Goal: Task Accomplishment & Management: Manage account settings

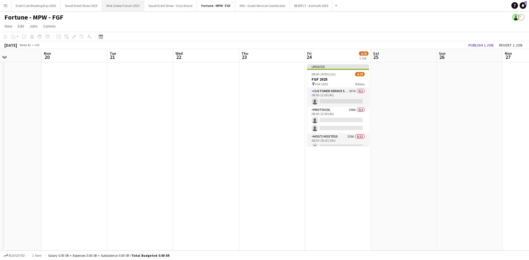
click at [117, 2] on button "Misk Global Forum 2025 Close" at bounding box center [123, 5] width 42 height 11
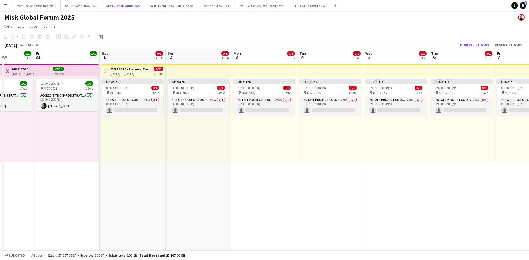
scroll to position [0, 164]
click at [124, 73] on div "[DATE] → [DATE]" at bounding box center [130, 74] width 41 height 4
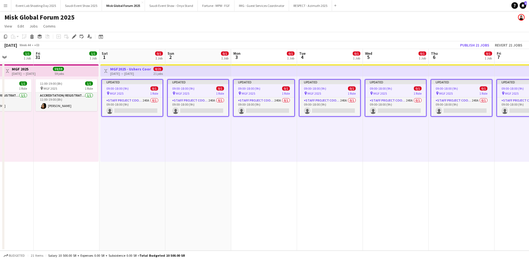
click at [134, 179] on app-date-cell "Toggle View MGF2025 - Ushers Coordinator [DATE] → [DATE] 0/21 21 jobs Updated 0…" at bounding box center [132, 156] width 66 height 189
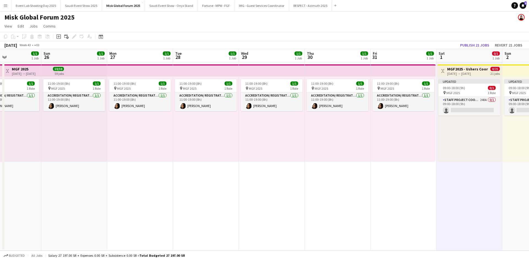
scroll to position [0, 156]
click at [5, 9] on button "Menu" at bounding box center [5, 5] width 11 height 11
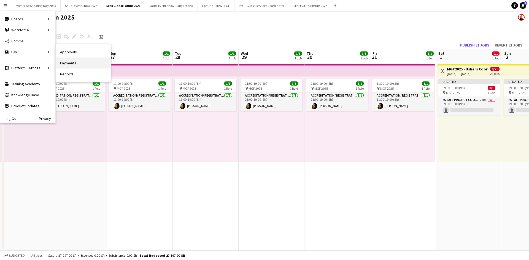
click at [73, 63] on link "Payments" at bounding box center [83, 63] width 55 height 11
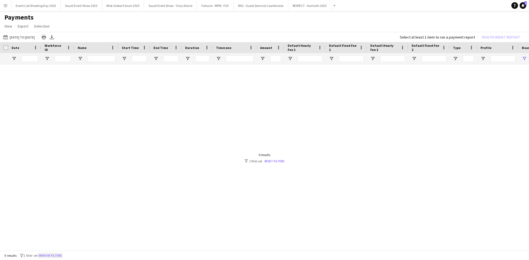
click at [55, 254] on button "Remove filters" at bounding box center [50, 256] width 25 height 6
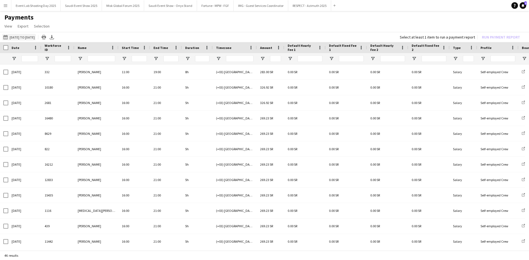
click at [7, 38] on app-icon "[DATE] to [DATE]" at bounding box center [6, 37] width 6 height 4
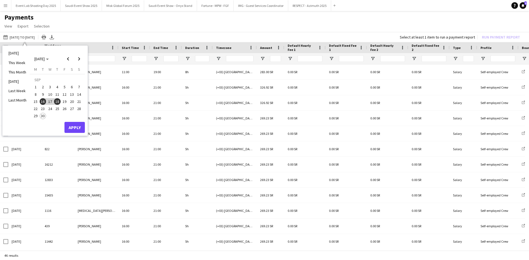
click at [51, 86] on span "3" at bounding box center [50, 87] width 7 height 7
click at [191, 32] on div "[DATE] to [DATE] [DATE] to [DATE] [DATE] This Week This Month [DATE] Last Week …" at bounding box center [264, 37] width 529 height 10
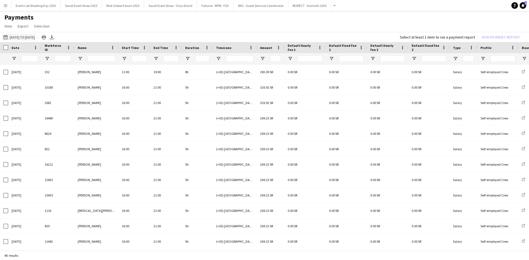
click at [19, 37] on button "[DATE] to [DATE] [DATE] to [DATE]" at bounding box center [19, 37] width 34 height 7
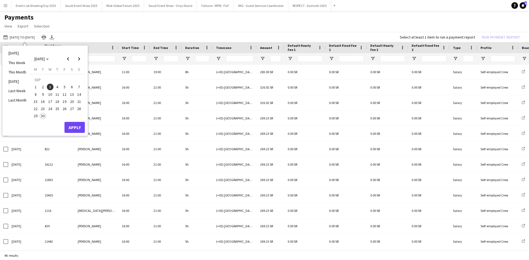
click at [49, 86] on span "3" at bounding box center [50, 87] width 7 height 7
click at [51, 88] on span "3" at bounding box center [50, 87] width 7 height 7
click at [79, 60] on span "Next month" at bounding box center [79, 58] width 11 height 11
click at [49, 88] on span "1" at bounding box center [50, 87] width 7 height 7
click at [72, 123] on button "Apply" at bounding box center [74, 127] width 20 height 11
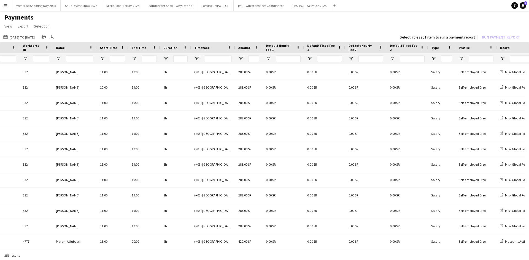
scroll to position [0, 37]
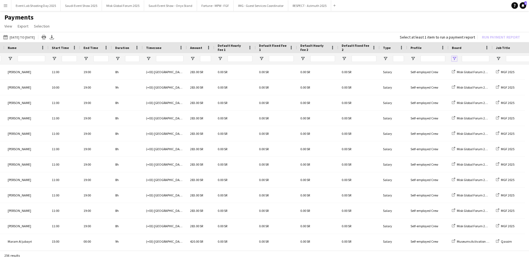
click at [455, 57] on span "Open Filter Menu" at bounding box center [454, 58] width 5 height 5
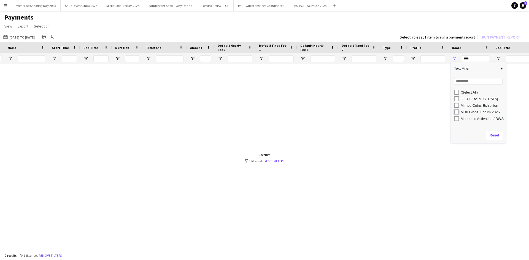
type input "**********"
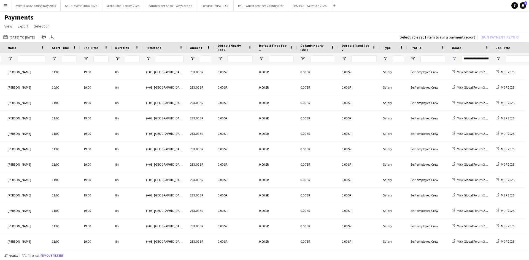
click at [340, 32] on div "[DATE] to [DATE] [DATE] to [DATE] [DATE] This Week This Month [DATE] Last Week …" at bounding box center [264, 37] width 529 height 10
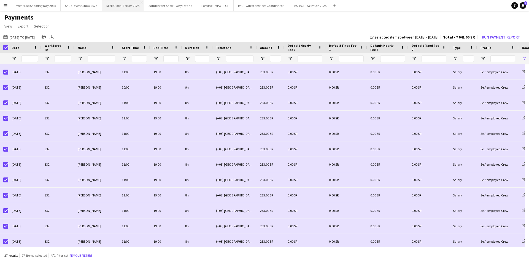
click at [123, 10] on button "Misk Global Forum 2025 Close" at bounding box center [123, 5] width 42 height 11
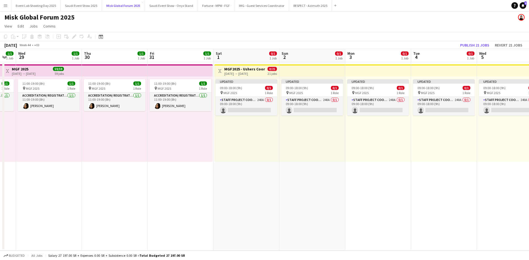
scroll to position [0, 182]
click at [160, 135] on div "11:00-19:00 (8h) 1/1 pin MGF 2025 1 Role Accreditation/ Registration / Ticketin…" at bounding box center [179, 119] width 65 height 85
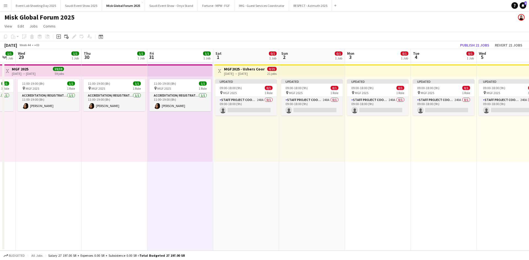
click at [106, 128] on div "11:00-19:00 (8h) 1/1 pin MGF 2025 1 Role Accreditation/ Registration / Ticketin…" at bounding box center [115, 119] width 66 height 85
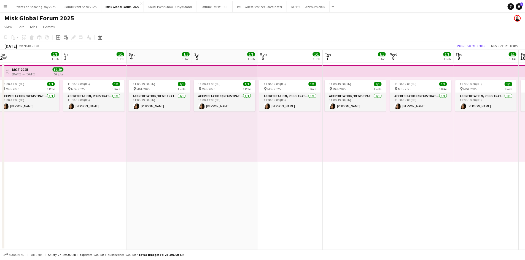
scroll to position [0, 135]
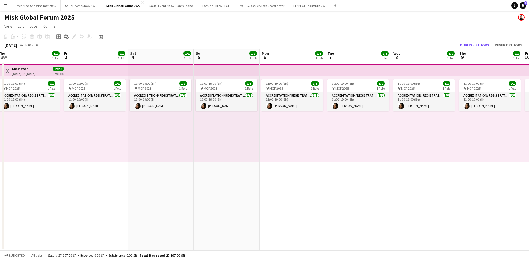
click at [19, 67] on h3 "MGF 2025" at bounding box center [24, 69] width 24 height 5
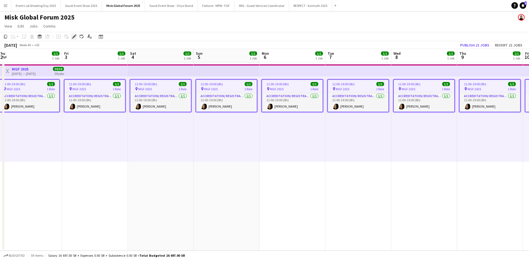
click at [74, 35] on icon "Edit" at bounding box center [74, 36] width 4 height 4
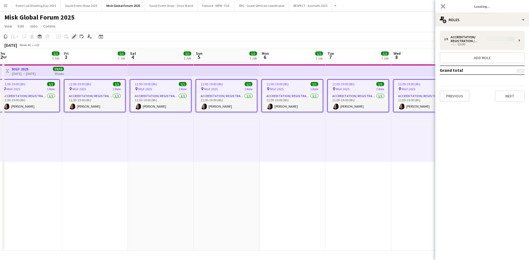
type input "*******"
click at [459, 99] on button "Previous" at bounding box center [454, 96] width 30 height 11
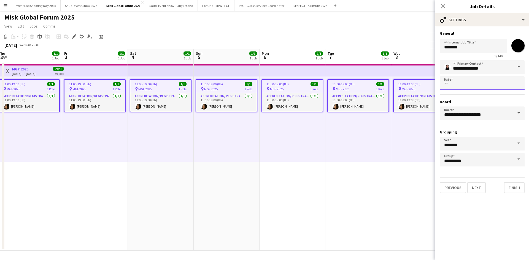
click at [464, 84] on body "Menu Boards Boards Boards All jobs Status Workforce Workforce My Workforce Recr…" at bounding box center [264, 130] width 529 height 260
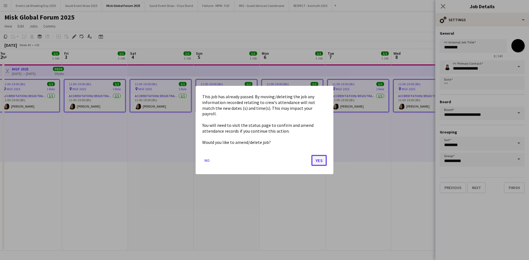
click at [317, 157] on button "Yes" at bounding box center [318, 160] width 15 height 11
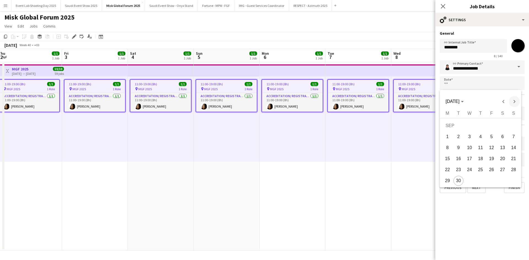
click at [514, 104] on span "Next month" at bounding box center [514, 101] width 11 height 11
click at [482, 157] on span "20" at bounding box center [480, 160] width 10 height 10
type input "**********"
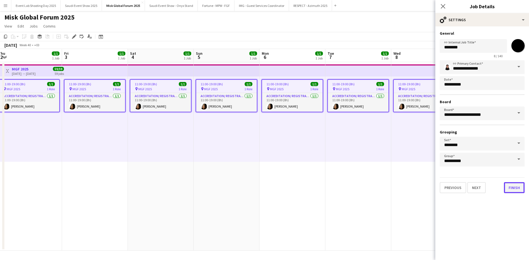
click at [511, 189] on button "Finish" at bounding box center [514, 187] width 21 height 11
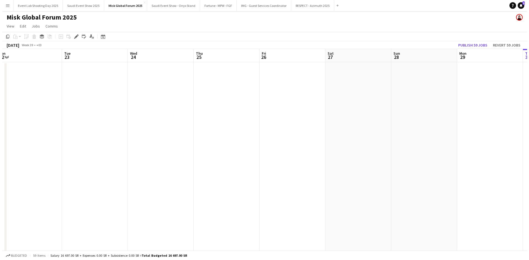
scroll to position [0, 136]
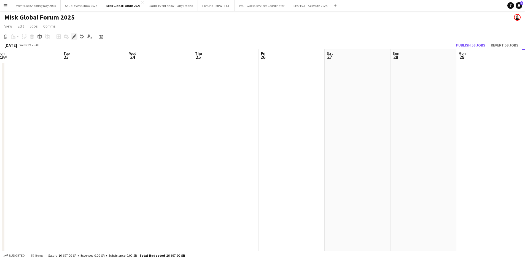
click at [73, 37] on icon "Edit" at bounding box center [74, 36] width 4 height 4
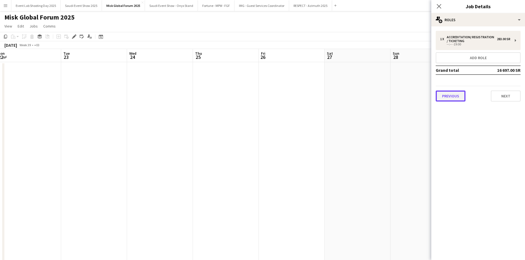
click at [454, 95] on button "Previous" at bounding box center [450, 96] width 30 height 11
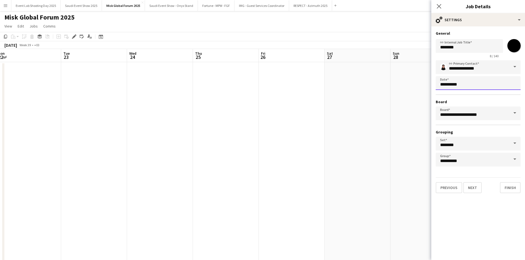
click at [463, 82] on body "Menu Boards Boards Boards All jobs Status Workforce Workforce My Workforce Recr…" at bounding box center [262, 136] width 525 height 273
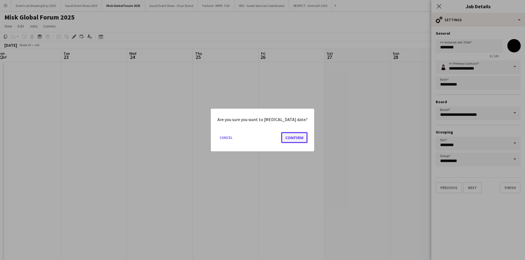
click at [281, 135] on button "Confirm" at bounding box center [294, 137] width 26 height 11
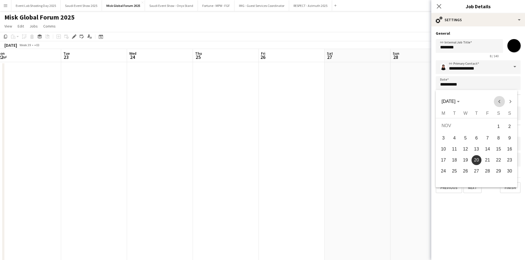
click at [499, 98] on span "Previous month" at bounding box center [498, 101] width 11 height 11
click at [488, 136] on span "3" at bounding box center [487, 137] width 10 height 10
type input "**********"
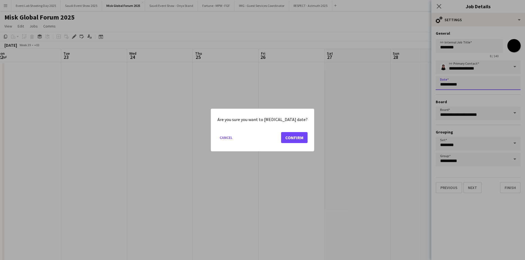
click at [473, 81] on body "Menu Boards Boards Boards All jobs Status Workforce Workforce My Workforce Recr…" at bounding box center [262, 136] width 525 height 273
click at [294, 141] on button "Confirm" at bounding box center [294, 137] width 26 height 11
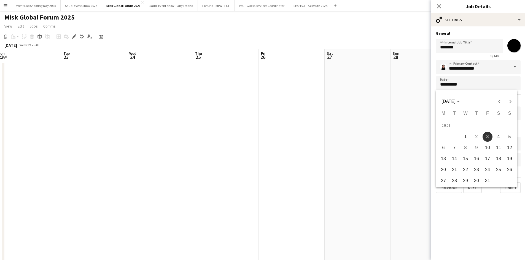
click at [437, 3] on div at bounding box center [262, 130] width 525 height 260
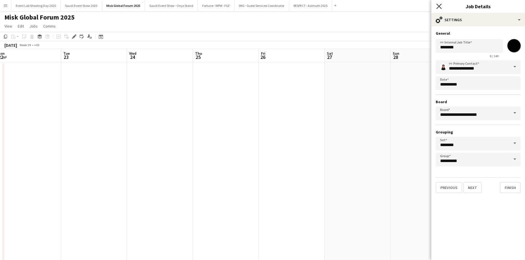
click at [438, 6] on icon "Close pop-in" at bounding box center [438, 6] width 5 height 5
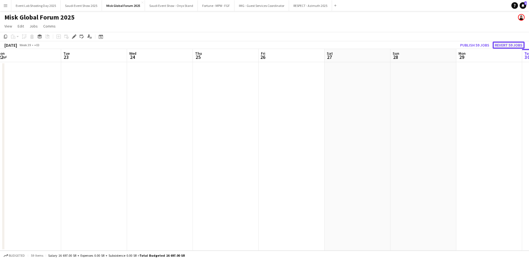
click at [506, 45] on button "Revert 59 jobs" at bounding box center [508, 45] width 32 height 7
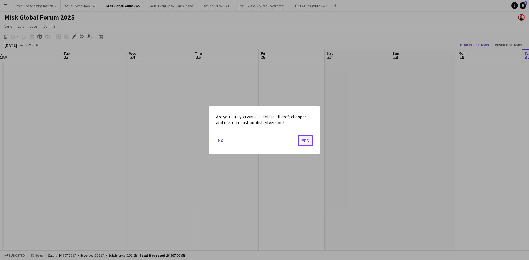
click at [304, 139] on button "Yes" at bounding box center [304, 140] width 15 height 11
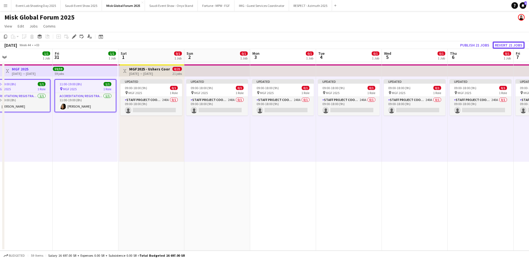
scroll to position [0, 211]
click at [142, 175] on app-date-cell "Toggle View MGF2025 - Ushers Coordinator [DATE] → [DATE] 0/21 21 jobs Updated 0…" at bounding box center [151, 156] width 66 height 189
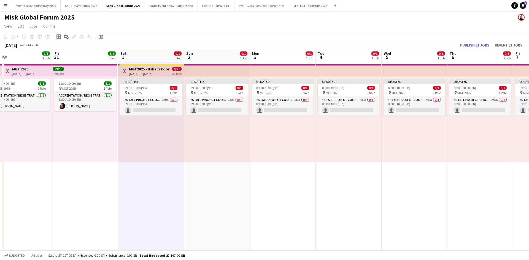
click at [142, 175] on app-date-cell "Toggle View MGF2025 - Ushers Coordinator [DATE] → [DATE] 0/21 21 jobs Updated 0…" at bounding box center [151, 156] width 66 height 189
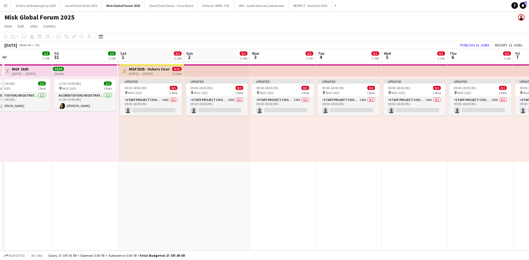
click at [142, 175] on app-date-cell "Toggle View MGF2025 - Ushers Coordinator [DATE] → [DATE] 0/21 21 jobs Updated 0…" at bounding box center [151, 156] width 66 height 189
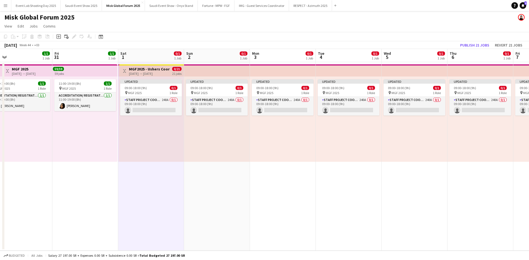
click at [107, 135] on div "11:00-19:00 (8h) 1/1 pin MGF 2025 1 Role Accreditation/ Registration / Ticketin…" at bounding box center [84, 119] width 65 height 85
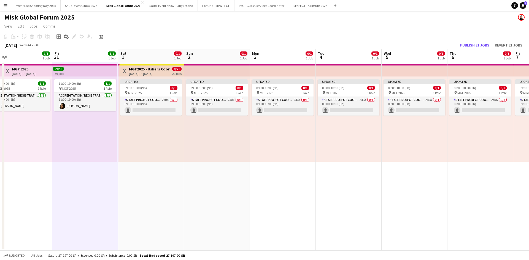
click at [80, 69] on app-top-bar at bounding box center [84, 70] width 65 height 12
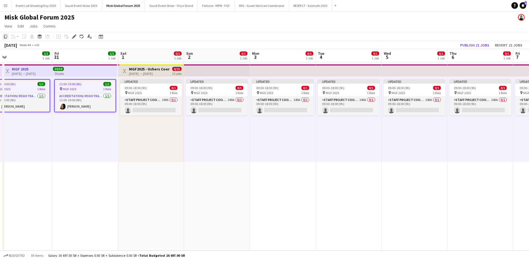
click at [4, 34] on icon "Copy" at bounding box center [5, 36] width 4 height 4
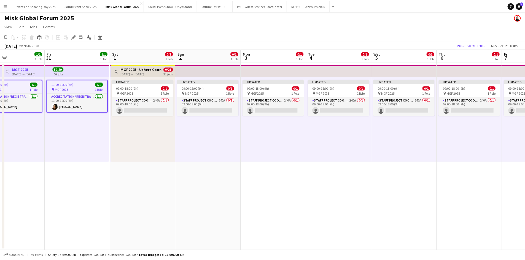
scroll to position [0, 172]
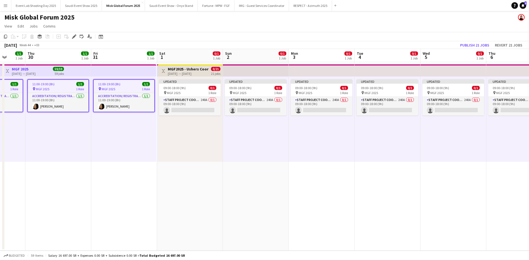
drag, startPoint x: 139, startPoint y: 177, endPoint x: 112, endPoint y: 169, distance: 28.3
click at [112, 169] on app-calendar-viewport "Mon 27 1/1 1 Job Tue 28 1/1 1 Job Wed 29 1/1 1 Job Thu 30 1/1 1 Job Fri 31 1/1 …" at bounding box center [264, 150] width 529 height 202
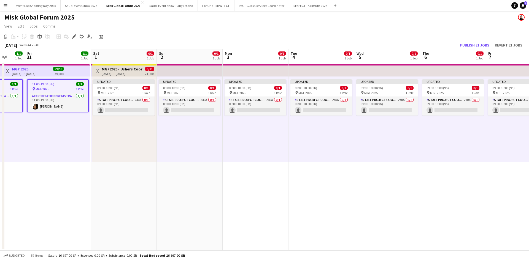
click at [123, 177] on app-date-cell "Toggle View MGF2025 - Ushers Coordinator [DATE] → [DATE] 0/21 21 jobs Updated 0…" at bounding box center [124, 156] width 66 height 189
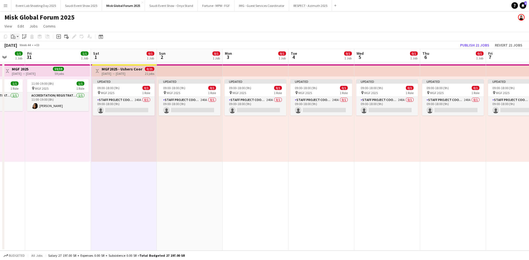
click at [16, 37] on div "Paste" at bounding box center [13, 36] width 7 height 7
click at [30, 57] on link "Paste with crew Ctrl+Shift+V" at bounding box center [41, 56] width 52 height 5
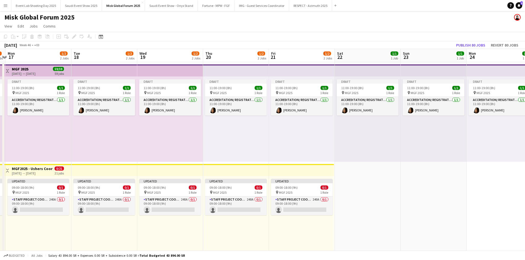
scroll to position [0, 192]
click at [234, 132] on div "Draft 11:00-19:00 (8h) 1/1 pin MGF 2025 1 Role Accreditation/ Registration / Ti…" at bounding box center [236, 119] width 66 height 85
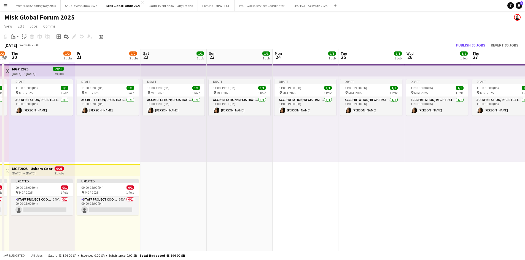
scroll to position [0, 164]
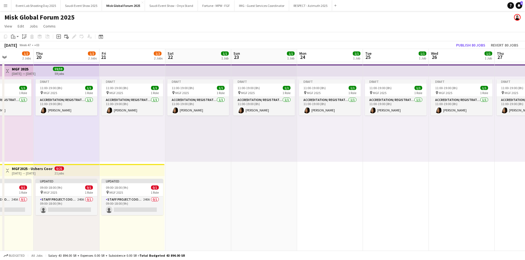
click at [212, 128] on div "Draft 11:00-19:00 (8h) 1/1 pin MGF 2025 1 Role Accreditation/ Registration / Ti…" at bounding box center [198, 119] width 66 height 85
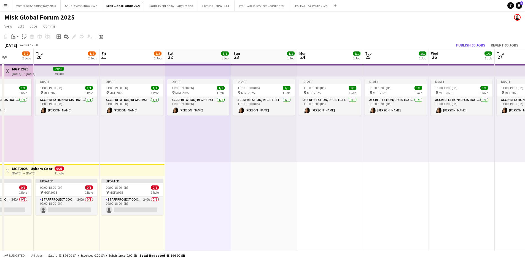
click at [139, 132] on div "Draft 11:00-19:00 (8h) 1/1 pin MGF 2025 1 Role Accreditation/ Registration / Ti…" at bounding box center [132, 119] width 66 height 85
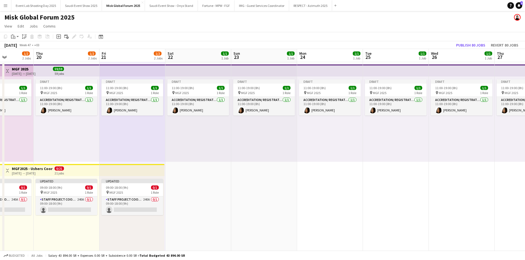
click at [139, 132] on div "Draft 11:00-19:00 (8h) 1/1 pin MGF 2025 1 Role Accreditation/ Registration / Ti…" at bounding box center [132, 119] width 66 height 85
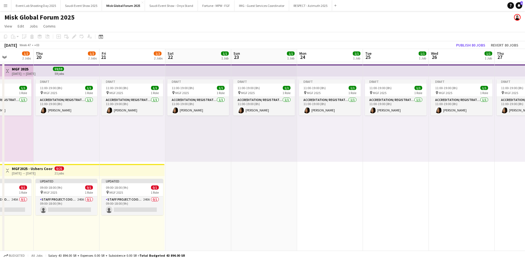
click at [139, 132] on div "Draft 11:00-19:00 (8h) 1/1 pin MGF 2025 1 Role Accreditation/ Registration / Ti…" at bounding box center [132, 119] width 66 height 85
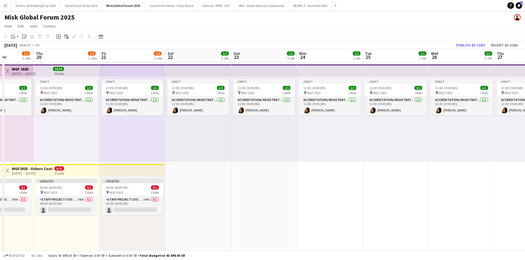
click at [136, 69] on app-top-bar at bounding box center [132, 70] width 66 height 12
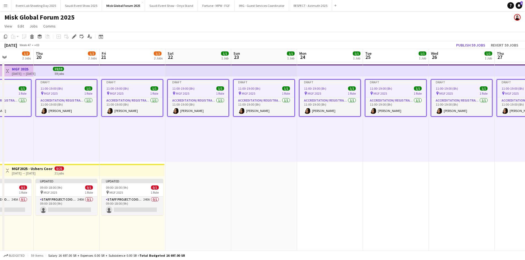
click at [136, 69] on app-top-bar at bounding box center [132, 70] width 66 height 12
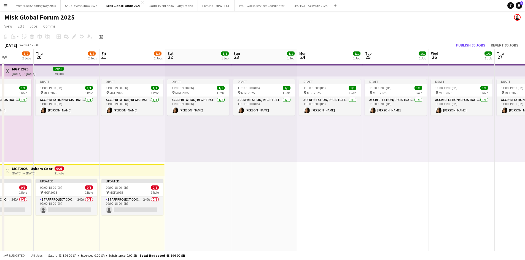
click at [136, 69] on app-top-bar at bounding box center [132, 70] width 66 height 12
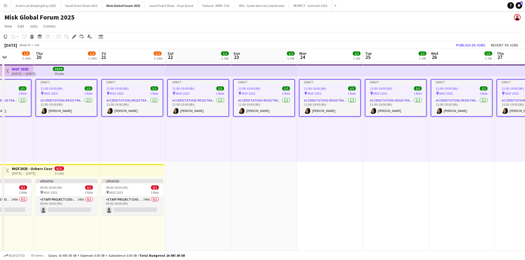
click at [136, 69] on app-top-bar at bounding box center [132, 70] width 66 height 12
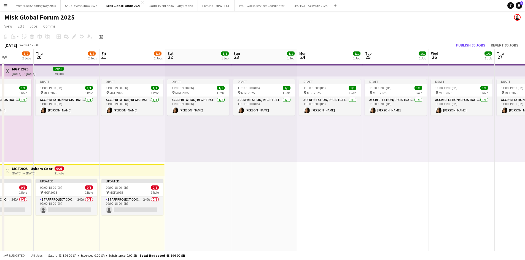
click at [130, 125] on div "Draft 11:00-19:00 (8h) 1/1 pin MGF 2025 1 Role Accreditation/ Registration / Ti…" at bounding box center [132, 119] width 66 height 85
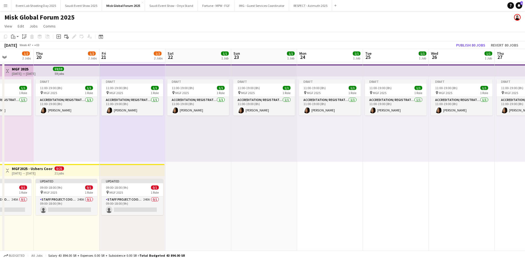
click at [74, 135] on div "Draft 11:00-19:00 (8h) 1/1 pin MGF 2025 1 Role Accreditation/ Registration / Ti…" at bounding box center [67, 119] width 66 height 85
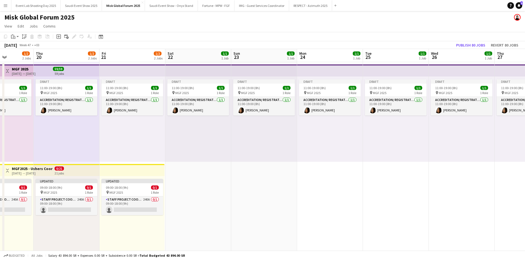
click at [137, 140] on div "Draft 11:00-19:00 (8h) 1/1 pin MGF 2025 1 Role Accreditation/ Registration / Ti…" at bounding box center [132, 119] width 66 height 85
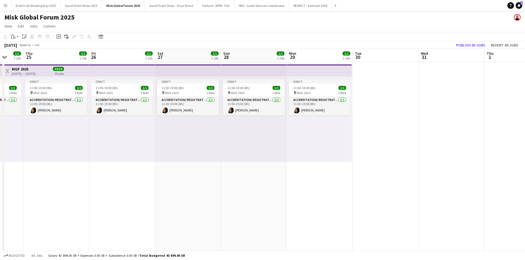
scroll to position [0, 174]
click at [321, 116] on div "Draft 11:00-19:00 (8h) 1/1 pin MGF 2025 1 Role Accreditation/ Registration / Ti…" at bounding box center [318, 119] width 65 height 85
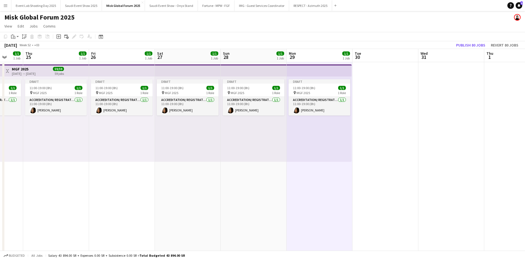
click at [324, 71] on app-top-bar at bounding box center [318, 70] width 65 height 12
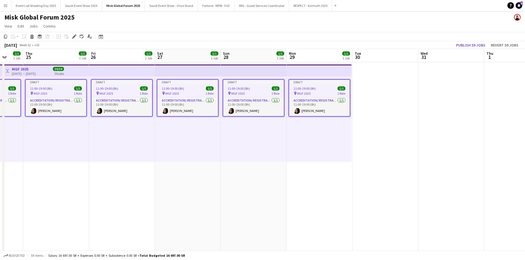
click at [324, 71] on app-top-bar at bounding box center [318, 70] width 65 height 12
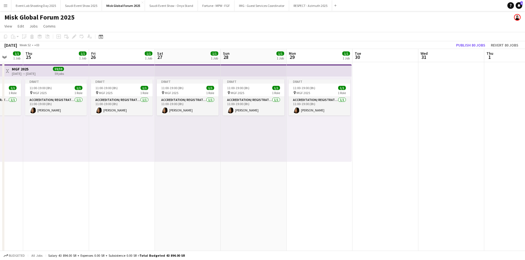
drag, startPoint x: 324, startPoint y: 71, endPoint x: 314, endPoint y: 173, distance: 102.1
click at [314, 173] on app-date-cell "Draft 11:00-19:00 (8h) 1/1 pin MGF 2025 1 Role Accreditation/ Registration / Ti…" at bounding box center [319, 163] width 66 height 202
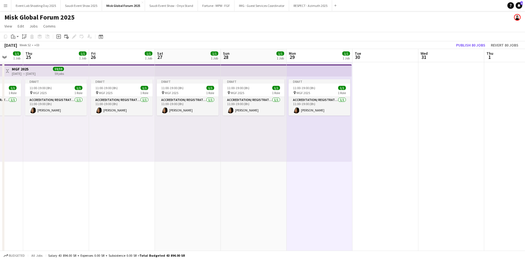
click at [274, 141] on div "Draft 11:00-19:00 (8h) 1/1 pin MGF 2025 1 Role Accreditation/ Registration / Ti…" at bounding box center [254, 119] width 66 height 85
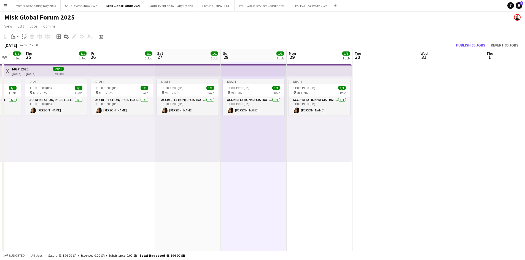
click at [274, 141] on div "Draft 11:00-19:00 (8h) 1/1 pin MGF 2025 1 Role Accreditation/ Registration / Ti…" at bounding box center [254, 119] width 66 height 85
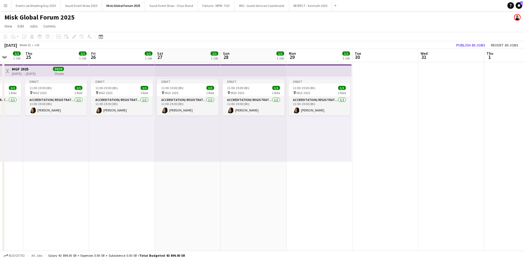
click at [274, 141] on div "Draft 11:00-19:00 (8h) 1/1 pin MGF 2025 1 Role Accreditation/ Registration / Ti…" at bounding box center [254, 119] width 66 height 85
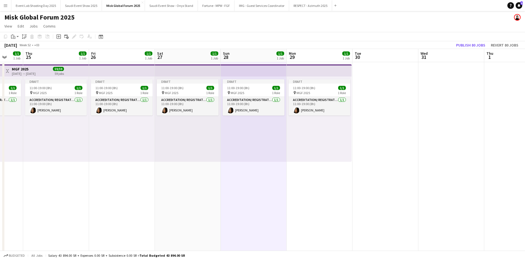
click at [203, 145] on div "Draft 11:00-19:00 (8h) 1/1 pin MGF 2025 1 Role Accreditation/ Registration / Ti…" at bounding box center [188, 119] width 66 height 85
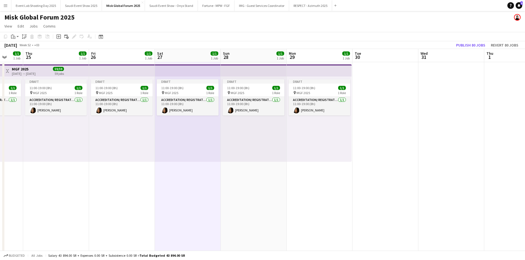
click at [304, 144] on div "Draft 11:00-19:00 (8h) 1/1 pin MGF 2025 1 Role Accreditation/ Registration / Ti…" at bounding box center [318, 119] width 65 height 85
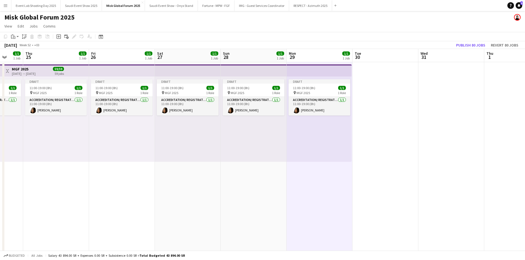
click at [263, 150] on div "Draft 11:00-19:00 (8h) 1/1 pin MGF 2025 1 Role Accreditation/ Registration / Ti…" at bounding box center [254, 119] width 66 height 85
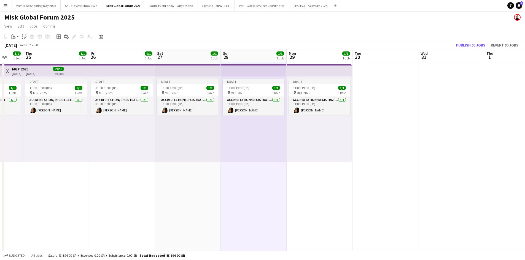
click at [250, 74] on app-top-bar at bounding box center [254, 70] width 66 height 12
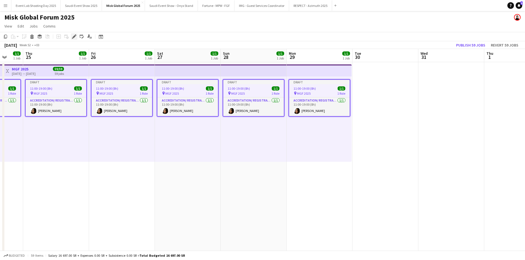
click at [73, 36] on icon "Edit" at bounding box center [74, 36] width 4 height 4
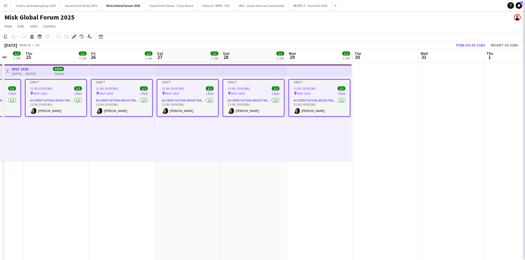
type input "*******"
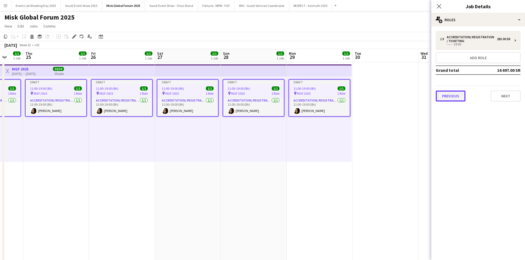
click at [446, 94] on button "Previous" at bounding box center [450, 96] width 30 height 11
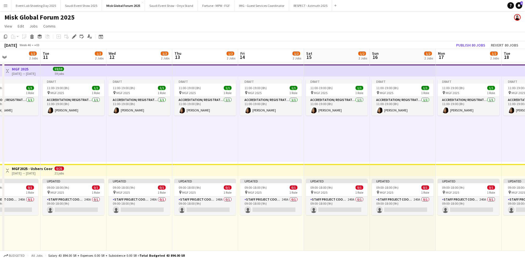
scroll to position [0, 155]
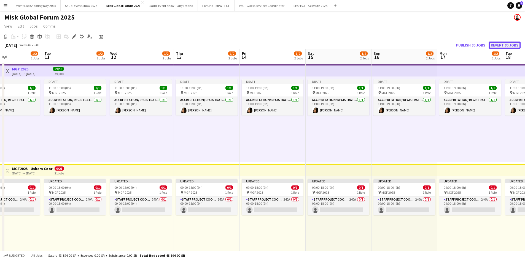
click at [514, 46] on button "Revert 80 jobs" at bounding box center [504, 45] width 32 height 7
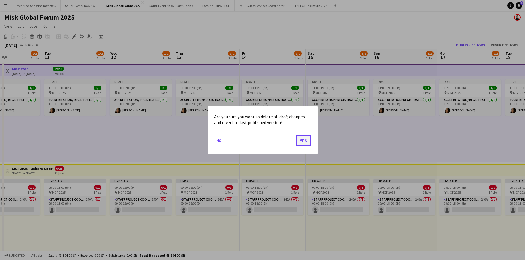
click at [305, 143] on button "Yes" at bounding box center [302, 140] width 15 height 11
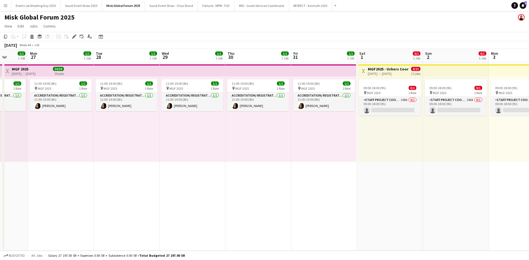
scroll to position [0, 169]
click at [319, 129] on div "11:00-19:00 (8h) 1/1 pin MGF 2025 1 Role Accreditation/ Registration / Ticketin…" at bounding box center [323, 119] width 65 height 85
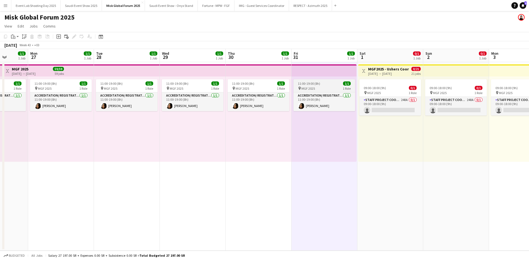
click at [321, 85] on div "11:00-19:00 (8h) 1/1" at bounding box center [324, 84] width 62 height 4
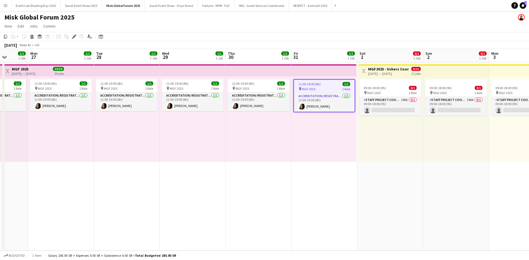
click at [14, 43] on div "[DATE]" at bounding box center [10, 45] width 13 height 6
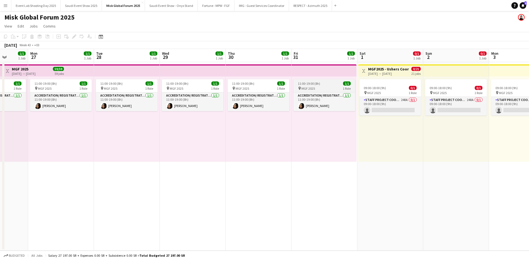
click at [318, 91] on app-job-card "11:00-19:00 (8h) 1/1 pin MGF 2025 1 Role Accreditation/ Registration / Ticketin…" at bounding box center [324, 95] width 62 height 32
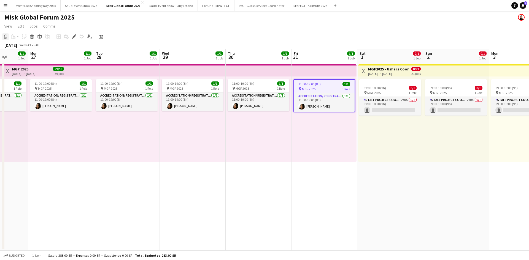
click at [5, 36] on icon "Copy" at bounding box center [5, 36] width 4 height 4
click at [400, 144] on div "09:00-18:00 (9h) 0/1 pin MGF 2025 1 Role Staff Project Coordinator 240A 0/1 09:…" at bounding box center [390, 119] width 65 height 85
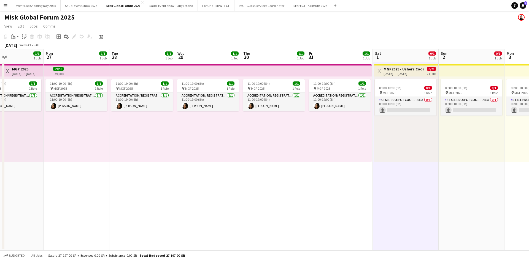
scroll to position [0, 185]
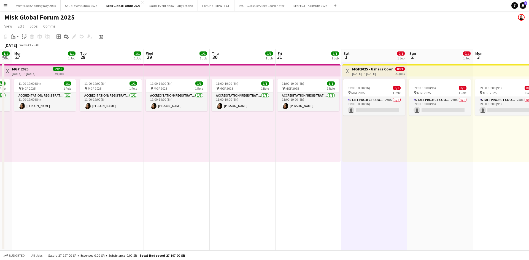
drag, startPoint x: 402, startPoint y: 146, endPoint x: 386, endPoint y: 149, distance: 16.1
click at [386, 149] on app-calendar-viewport "Fri 24 1/1 1 Job Sat 25 1/1 1 Job Sun 26 1/1 1 Job Mon 27 1/1 1 Job Tue 28 1/1 …" at bounding box center [264, 150] width 529 height 202
click at [432, 144] on div "09:00-18:00 (9h) 0/1 pin MGF 2025 1 Role Staff Project Coordinator 240A 0/1 09:…" at bounding box center [440, 119] width 66 height 85
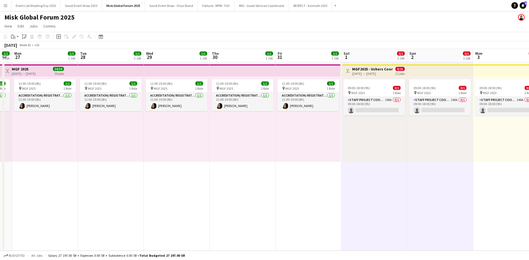
click at [501, 140] on div "09:00-18:00 (9h) 0/1 pin MGF 2025 1 Role Staff Project Coordinator 240A 0/1 09:…" at bounding box center [506, 119] width 66 height 85
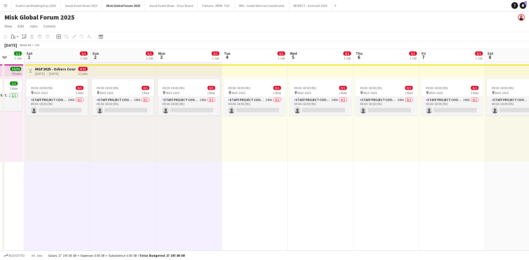
scroll to position [0, 173]
click at [261, 148] on div "09:00-18:00 (9h) 0/1 pin MGF 2025 1 Role Staff Project Coordinator 240A 0/1 09:…" at bounding box center [254, 119] width 66 height 85
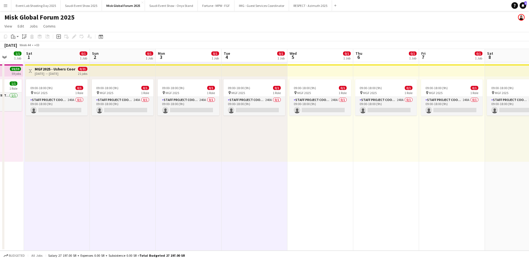
click at [317, 146] on div "09:00-18:00 (9h) 0/1 pin MGF 2025 1 Role Staff Project Coordinator 240A 0/1 09:…" at bounding box center [320, 119] width 66 height 85
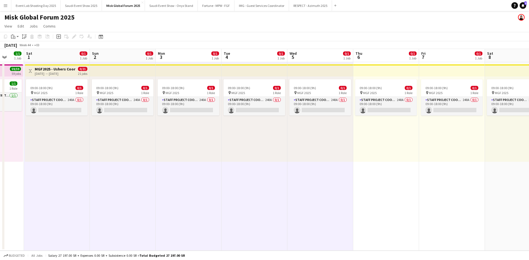
click at [384, 145] on div "09:00-18:00 (9h) 0/1 pin MGF 2025 1 Role Staff Project Coordinator 240A 0/1 09:…" at bounding box center [386, 119] width 66 height 85
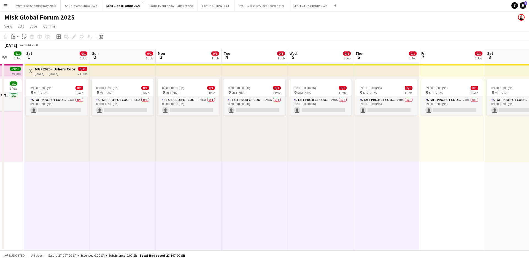
click at [442, 146] on div "09:00-18:00 (9h) 0/1 pin MGF 2025 1 Role Staff Project Coordinator 240A 0/1 09:…" at bounding box center [452, 119] width 66 height 85
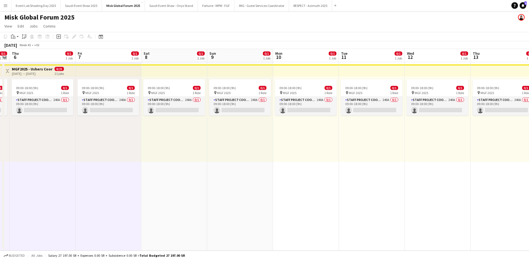
scroll to position [0, 188]
click at [181, 135] on div "09:00-18:00 (9h) 0/1 pin MGF 2025 1 Role Staff Project Coordinator 240A 0/1 09:…" at bounding box center [174, 119] width 66 height 85
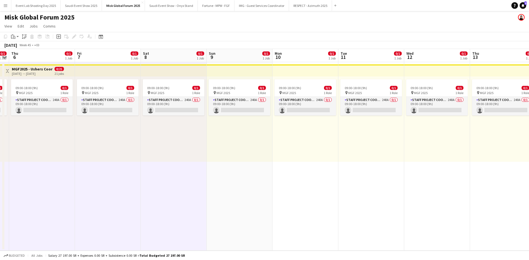
click at [227, 138] on div "09:00-18:00 (9h) 0/1 pin MGF 2025 1 Role Staff Project Coordinator 240A 0/1 09:…" at bounding box center [240, 119] width 66 height 85
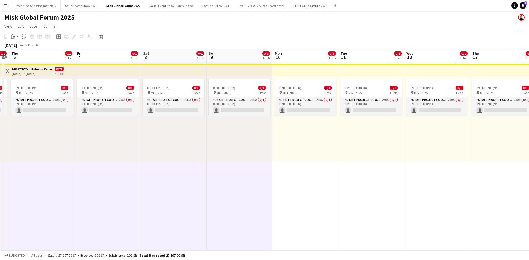
click at [295, 139] on div "09:00-18:00 (9h) 0/1 pin MGF 2025 1 Role Staff Project Coordinator 240A 0/1 09:…" at bounding box center [305, 119] width 66 height 85
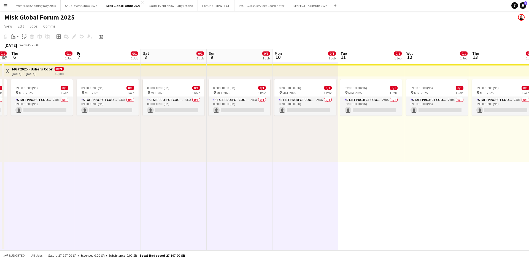
click at [362, 142] on div "09:00-18:00 (9h) 0/1 pin MGF 2025 1 Role Staff Project Coordinator 240A 0/1 09:…" at bounding box center [371, 119] width 66 height 85
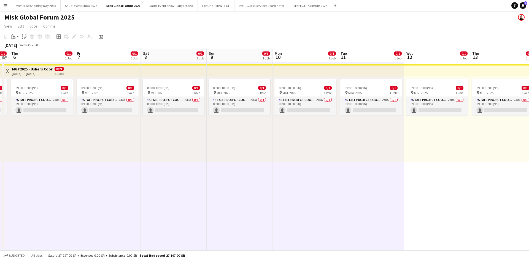
click at [433, 144] on div "09:00-18:00 (9h) 0/1 pin MGF 2025 1 Role Staff Project Coordinator 240A 0/1 09:…" at bounding box center [437, 119] width 66 height 85
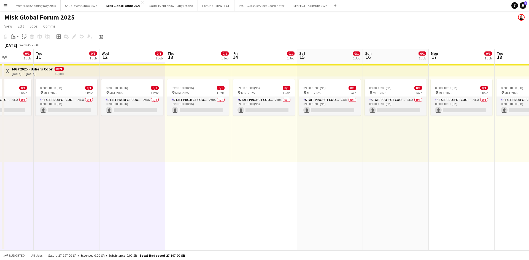
scroll to position [0, 182]
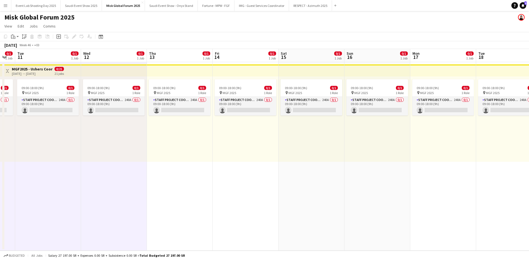
click at [194, 147] on div "09:00-18:00 (9h) 0/1 pin MGF 2025 1 Role Staff Project Coordinator 240A 0/1 09:…" at bounding box center [180, 119] width 66 height 85
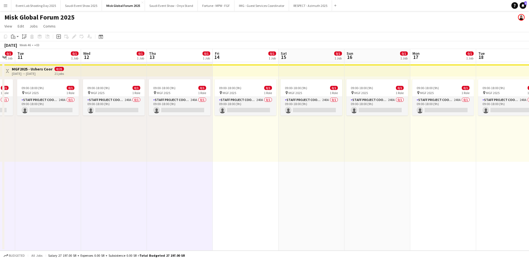
click at [248, 151] on div "09:00-18:00 (9h) 0/1 pin MGF 2025 1 Role Staff Project Coordinator 240A 0/1 09:…" at bounding box center [246, 119] width 66 height 85
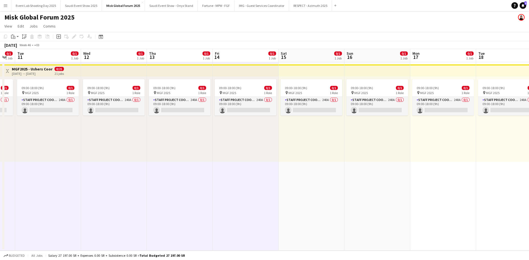
click at [311, 146] on div "09:00-18:00 (9h) 0/1 pin MGF 2025 1 Role Staff Project Coordinator 240A 0/1 09:…" at bounding box center [311, 119] width 66 height 85
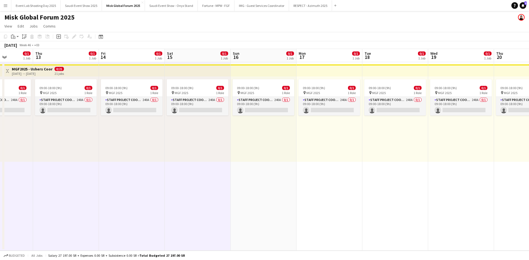
scroll to position [0, 200]
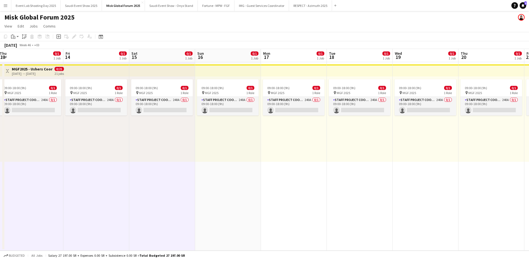
click at [227, 156] on div "09:00-18:00 (9h) 0/1 pin MGF 2025 1 Role Staff Project Coordinator 240A 0/1 09:…" at bounding box center [228, 119] width 66 height 85
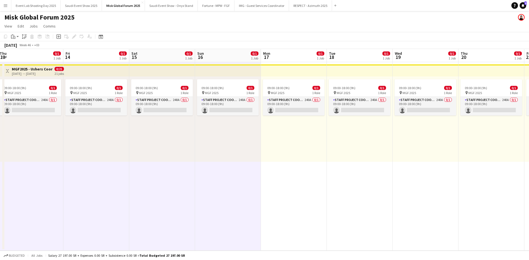
click at [291, 145] on div "09:00-18:00 (9h) 0/1 pin MGF 2025 1 Role Staff Project Coordinator 240A 0/1 09:…" at bounding box center [294, 119] width 66 height 85
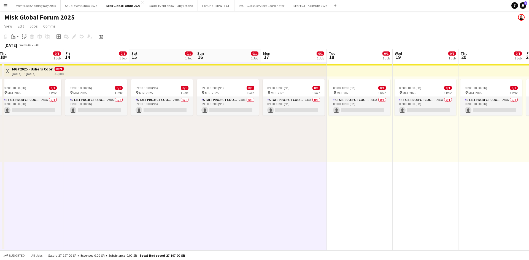
click at [353, 144] on div "09:00-18:00 (9h) 0/1 pin MGF 2025 1 Role Staff Project Coordinator 240A 0/1 09:…" at bounding box center [360, 119] width 66 height 85
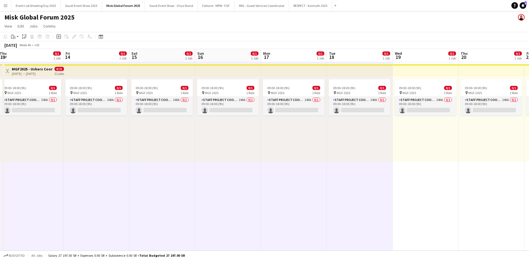
click at [433, 133] on div "09:00-18:00 (9h) 0/1 pin MGF 2025 1 Role Staff Project Coordinator 240A 0/1 09:…" at bounding box center [425, 119] width 66 height 85
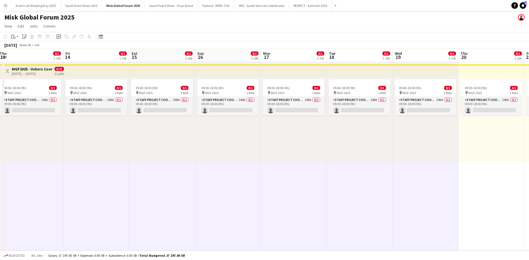
click at [492, 141] on div "09:00-18:00 (9h) 0/1 pin MGF 2025 1 Role Staff Project Coordinator 240A 0/1 09:…" at bounding box center [491, 119] width 66 height 85
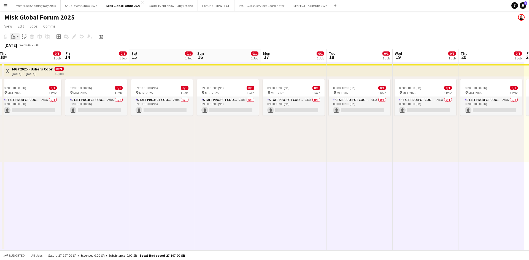
click at [16, 36] on div "Paste" at bounding box center [13, 36] width 7 height 7
click at [29, 56] on link "Paste with crew Ctrl+Shift+V" at bounding box center [41, 56] width 52 height 5
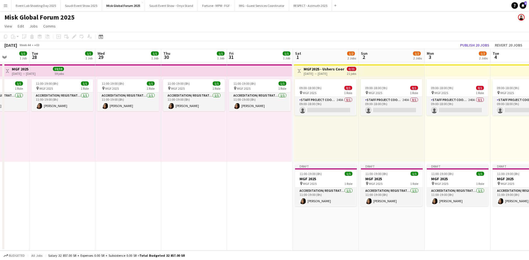
scroll to position [0, 168]
click at [479, 47] on button "Publish 20 jobs" at bounding box center [475, 45] width 34 height 7
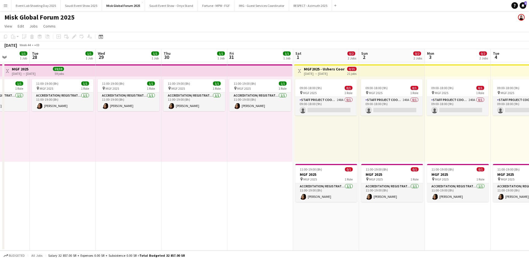
drag, startPoint x: 236, startPoint y: 199, endPoint x: 234, endPoint y: 197, distance: 2.9
click at [234, 197] on app-date-cell "11:00-19:00 (8h) 1/1 pin MGF 2025 1 Role Accreditation/ Registration / Ticketin…" at bounding box center [260, 156] width 66 height 189
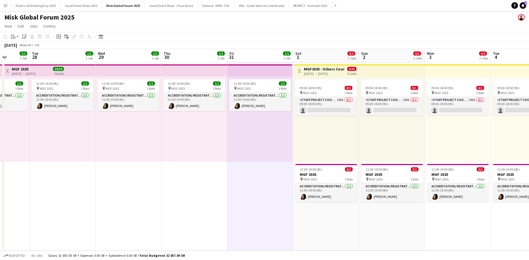
click at [256, 133] on div "11:00-19:00 (8h) 1/1 pin MGF 2025 1 Role Accreditation/ Registration / Ticketin…" at bounding box center [259, 119] width 65 height 85
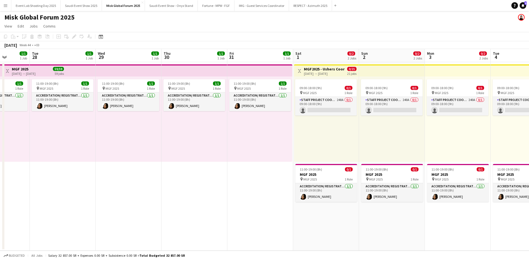
click at [238, 131] on div "11:00-19:00 (8h) 1/1 pin MGF 2025 1 Role Accreditation/ Registration / Ticketin…" at bounding box center [259, 119] width 65 height 85
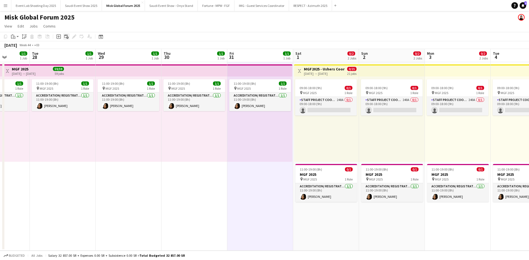
click at [67, 36] on icon "Add linked Job" at bounding box center [66, 36] width 4 height 4
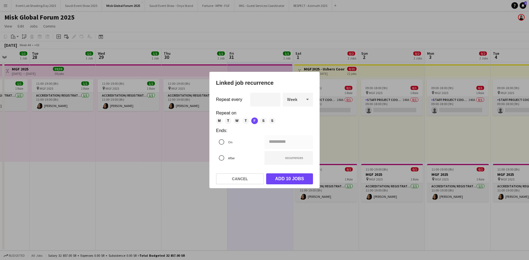
click at [299, 100] on div "Week" at bounding box center [292, 99] width 19 height 13
click at [303, 116] on span "Day" at bounding box center [297, 114] width 21 height 5
type input "**********"
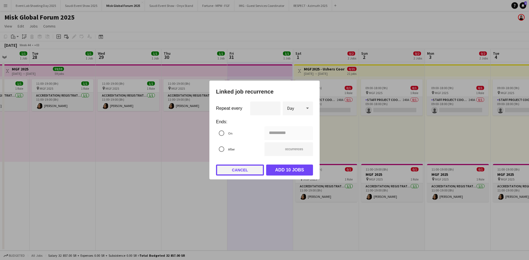
click at [251, 169] on button "Cancel" at bounding box center [240, 170] width 48 height 11
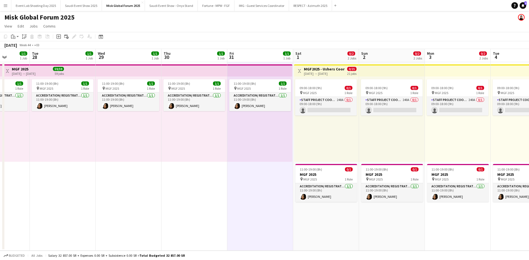
click at [183, 112] on div "11:00-19:00 (8h) 1/1 pin MGF 2025 1 Role Accreditation/ Registration / Ticketin…" at bounding box center [194, 119] width 66 height 85
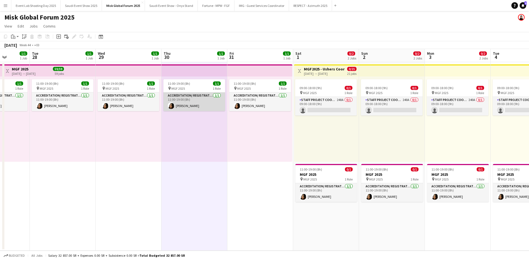
click at [189, 105] on app-card-role "Accreditation/ Registration / Ticketing [DATE] 11:00-19:00 (8h) [PERSON_NAME]" at bounding box center [194, 102] width 62 height 19
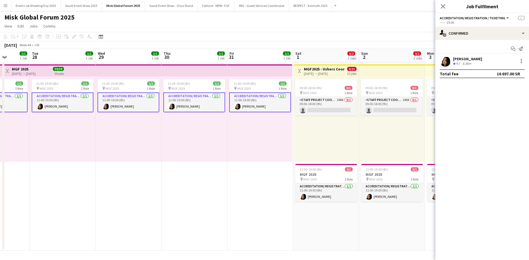
click at [448, 63] on app-user-avatar at bounding box center [444, 61] width 11 height 11
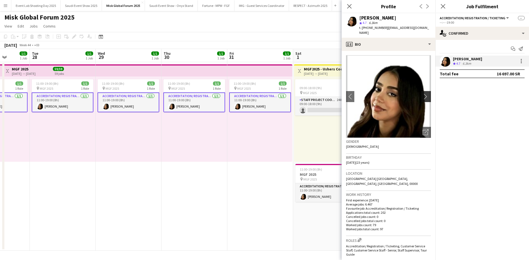
click at [422, 94] on app-icon "chevron-right" at bounding box center [426, 97] width 9 height 6
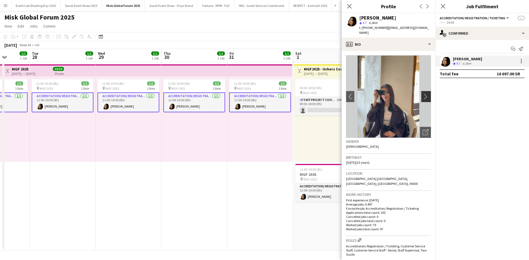
click at [422, 94] on app-icon "chevron-right" at bounding box center [426, 97] width 9 height 6
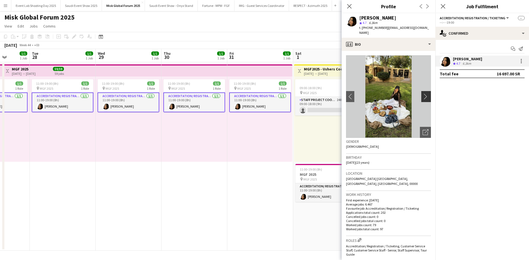
click at [422, 94] on app-icon "chevron-right" at bounding box center [426, 97] width 9 height 6
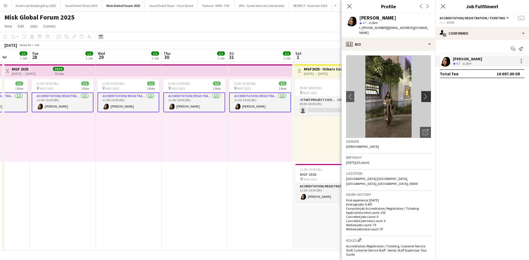
click at [422, 94] on app-icon "chevron-right" at bounding box center [426, 97] width 9 height 6
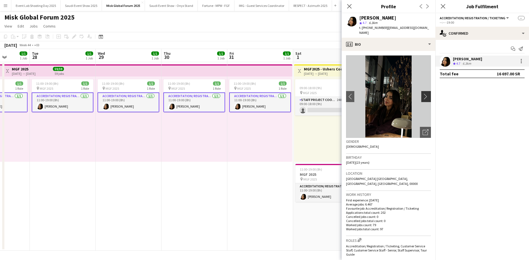
click at [422, 94] on app-icon "chevron-right" at bounding box center [426, 97] width 9 height 6
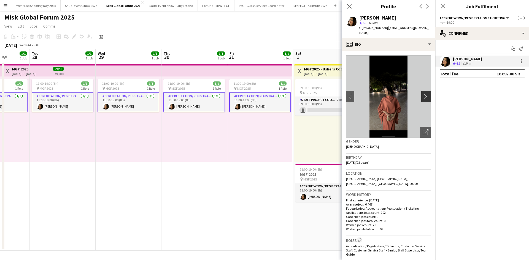
click at [422, 94] on app-icon "chevron-right" at bounding box center [426, 97] width 9 height 6
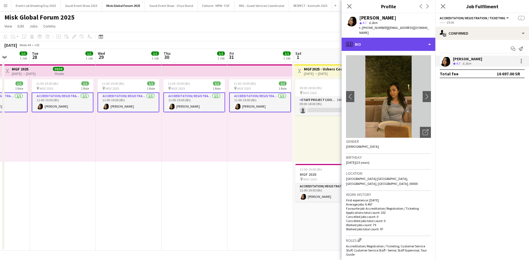
click at [393, 38] on div "profile Bio" at bounding box center [388, 44] width 94 height 13
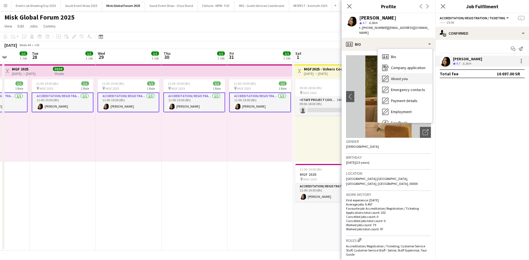
click at [399, 76] on span "About you" at bounding box center [399, 78] width 17 height 5
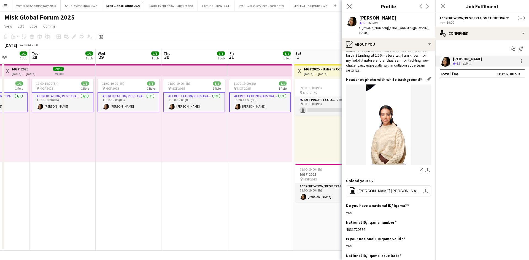
scroll to position [0, 0]
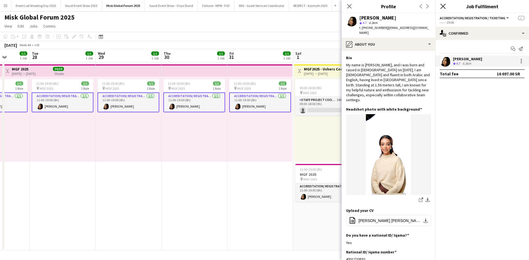
click at [443, 4] on icon "Close pop-in" at bounding box center [442, 6] width 5 height 5
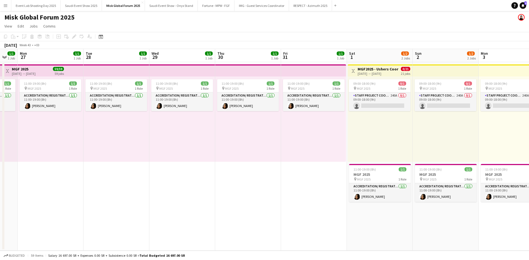
scroll to position [0, 210]
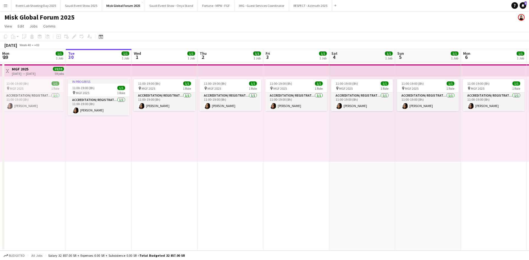
click at [6, 7] on app-icon "Menu" at bounding box center [5, 5] width 4 height 4
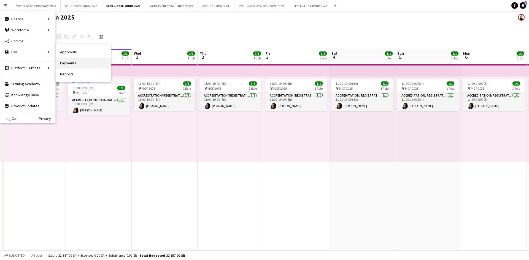
click at [70, 62] on link "Payments" at bounding box center [83, 63] width 55 height 11
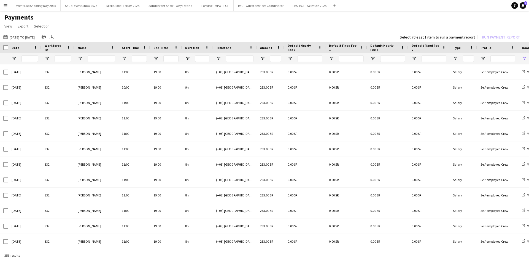
type input "**********"
click at [17, 34] on button "03-09-2025 to 01-10-2025 03-09-2025 to 01-10-2025" at bounding box center [19, 37] width 34 height 7
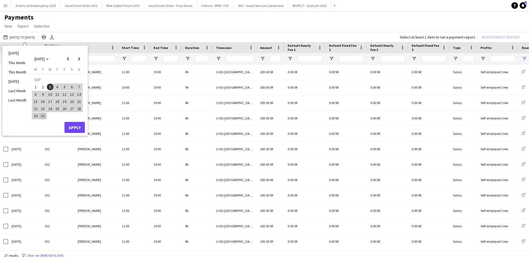
click at [50, 86] on span "3" at bounding box center [50, 87] width 7 height 7
click at [50, 85] on span "3" at bounding box center [50, 87] width 7 height 7
click at [44, 116] on span "30" at bounding box center [43, 116] width 7 height 7
click at [74, 129] on button "Apply" at bounding box center [74, 127] width 20 height 11
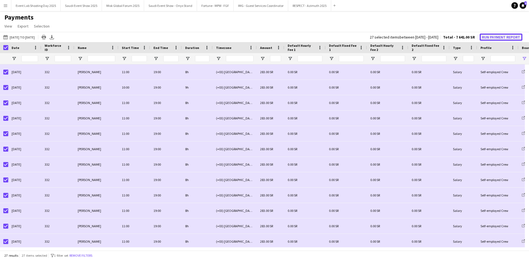
click at [490, 37] on button "Run Payment Report" at bounding box center [500, 37] width 43 height 7
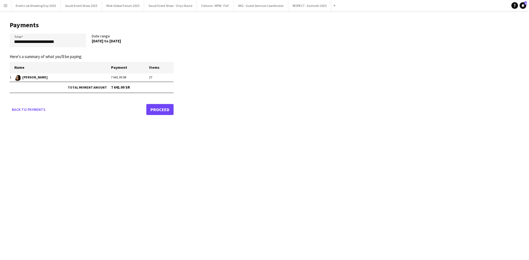
click at [155, 110] on link "Proceed" at bounding box center [159, 109] width 27 height 11
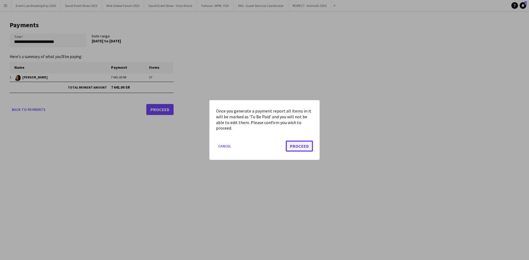
click at [296, 147] on button "Proceed" at bounding box center [299, 146] width 27 height 11
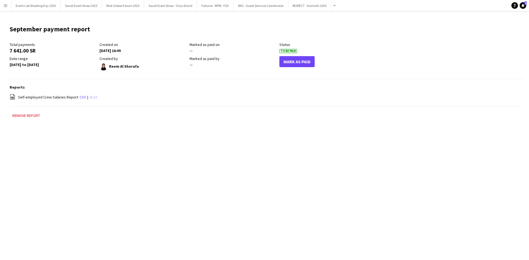
click at [90, 97] on link "xlsx" at bounding box center [93, 97] width 8 height 5
click at [333, 5] on app-icon "Add" at bounding box center [334, 5] width 2 height 2
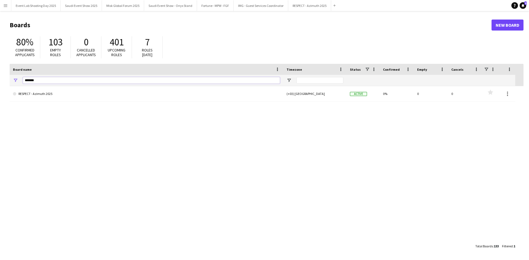
click at [45, 80] on input "*******" at bounding box center [151, 80] width 257 height 7
type input "*"
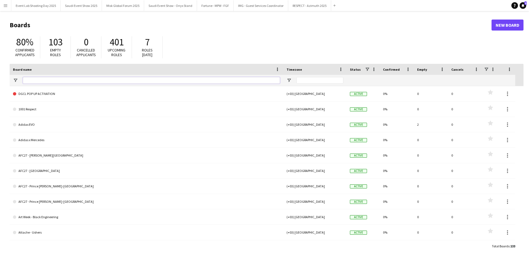
type input "*"
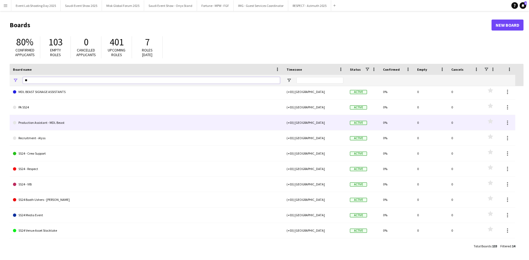
scroll to position [61, 0]
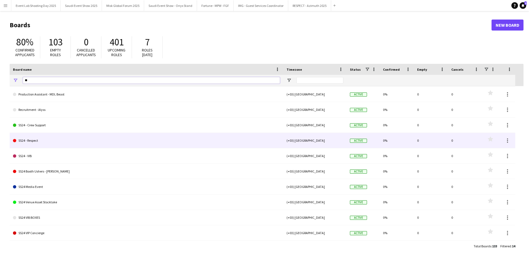
type input "**"
click at [61, 140] on link "SS24 - Respect" at bounding box center [146, 140] width 267 height 15
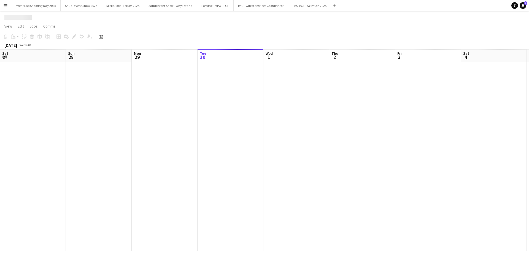
scroll to position [0, 132]
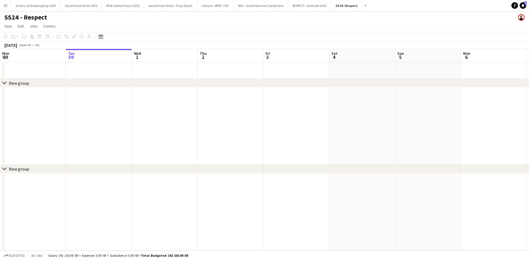
click at [102, 35] on icon at bounding box center [101, 36] width 4 height 4
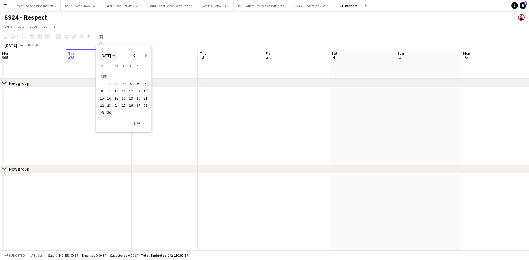
click at [115, 55] on span "[DATE]" at bounding box center [108, 55] width 14 height 5
click at [106, 81] on span "2024" at bounding box center [104, 84] width 11 height 7
click at [145, 90] on span "DEC" at bounding box center [142, 91] width 11 height 7
click at [114, 93] on span "11" at bounding box center [116, 92] width 7 height 7
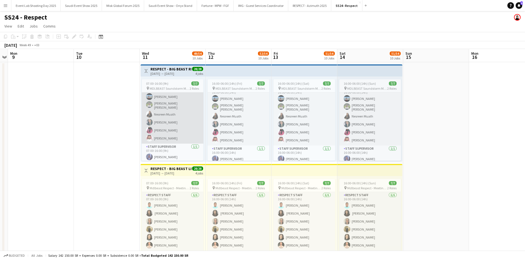
scroll to position [9, 0]
click at [167, 111] on app-card-role "Respect Staff 6/6 07:00-16:00 (9h) Ahmed Matar Mohamed Sief uddin Nesreen Muath…" at bounding box center [173, 113] width 62 height 60
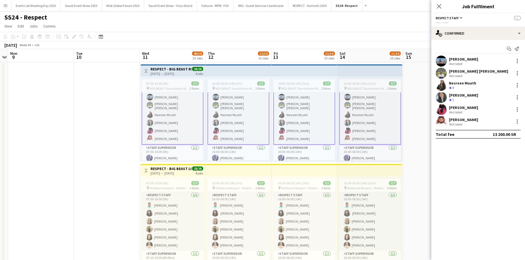
scroll to position [0, 0]
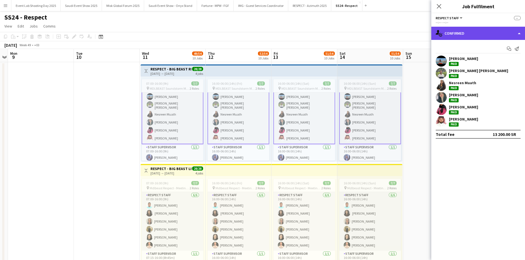
click at [448, 32] on div "single-neutral-actions-check-2 Confirmed" at bounding box center [478, 33] width 94 height 13
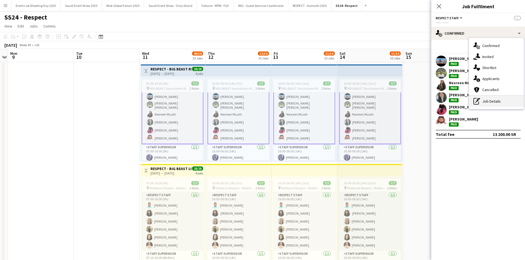
click at [476, 100] on icon at bounding box center [477, 99] width 3 height 2
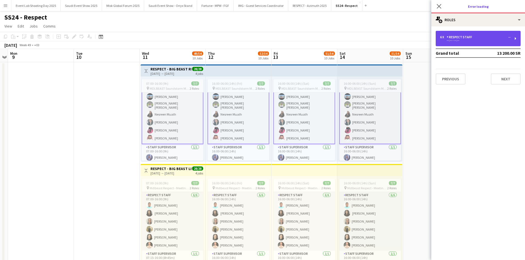
click at [457, 41] on div "--:-- - --:--" at bounding box center [475, 40] width 70 height 3
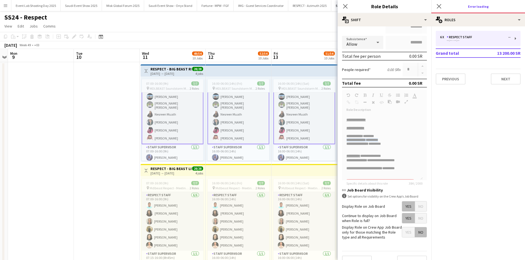
drag, startPoint x: 421, startPoint y: 142, endPoint x: 417, endPoint y: 139, distance: 5.3
click at [417, 139] on form "**********" at bounding box center [384, 121] width 94 height 299
click at [439, 4] on icon "Close pop-in" at bounding box center [438, 6] width 5 height 5
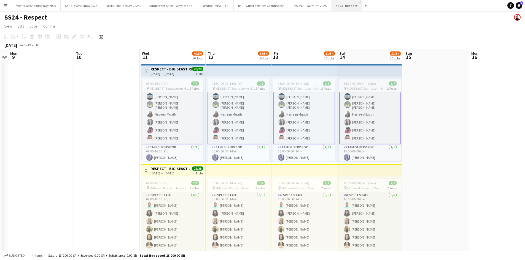
click at [359, 2] on app-icon "Close" at bounding box center [360, 2] width 2 height 2
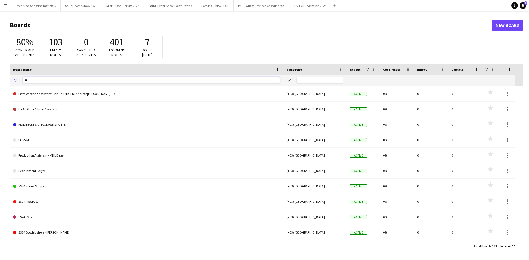
click at [88, 80] on input "**" at bounding box center [151, 80] width 257 height 7
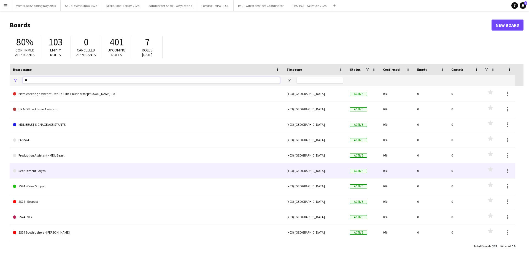
scroll to position [61, 0]
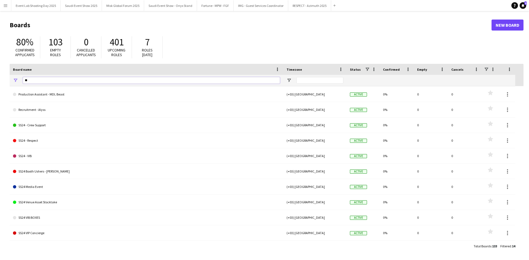
type input "*"
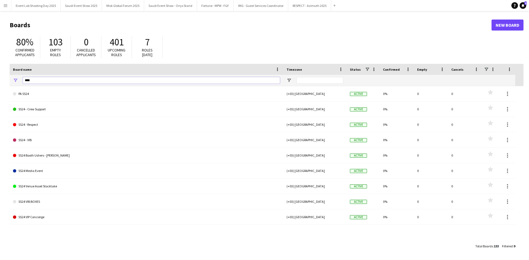
scroll to position [0, 0]
type input "*"
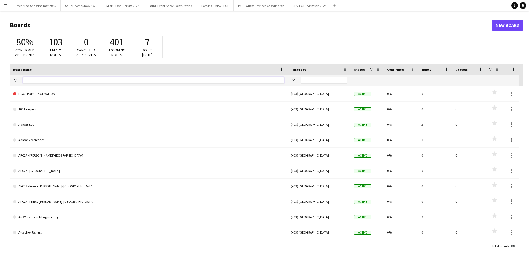
click at [56, 78] on input "Board name Filter Input" at bounding box center [153, 80] width 261 height 7
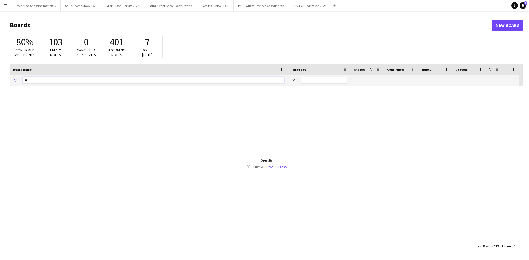
type input "*"
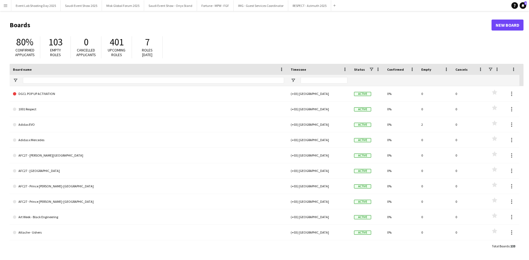
click at [232, 25] on h1 "Boards" at bounding box center [251, 25] width 482 height 8
click at [50, 80] on input "Board name Filter Input" at bounding box center [153, 80] width 261 height 7
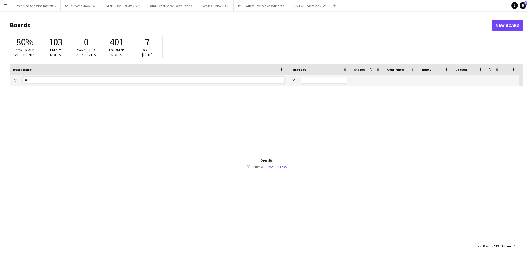
type input "*"
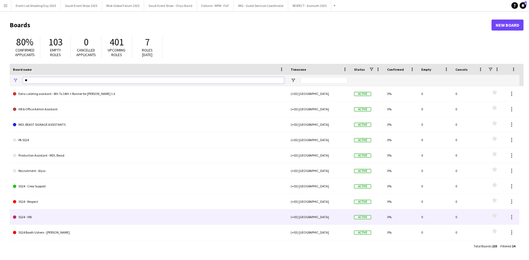
type input "**"
click at [44, 216] on link "SS24 - VIB" at bounding box center [148, 217] width 271 height 15
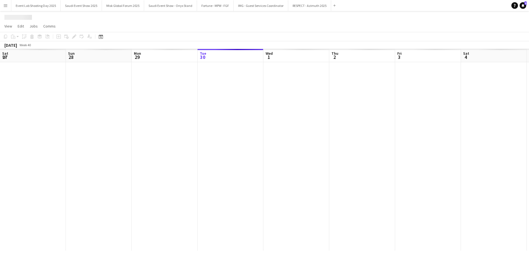
scroll to position [0, 132]
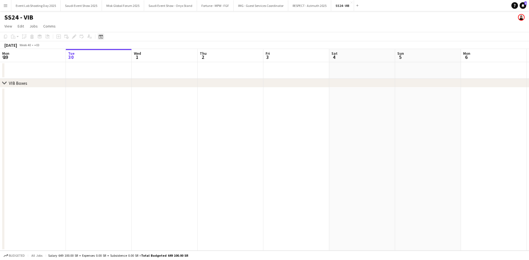
click at [101, 37] on icon at bounding box center [101, 37] width 2 height 2
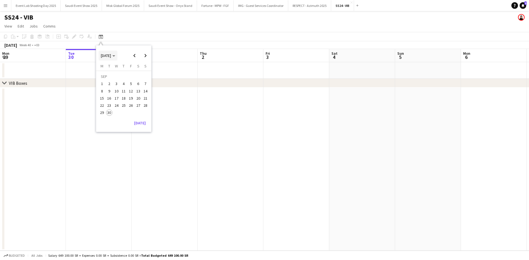
click at [109, 55] on span "[DATE]" at bounding box center [106, 55] width 10 height 5
click at [106, 86] on span "2024" at bounding box center [104, 84] width 11 height 7
click at [145, 91] on span "DEC" at bounding box center [142, 91] width 11 height 7
click at [122, 93] on span "12" at bounding box center [123, 92] width 7 height 7
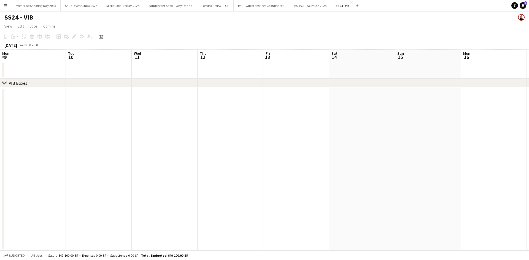
scroll to position [0, 189]
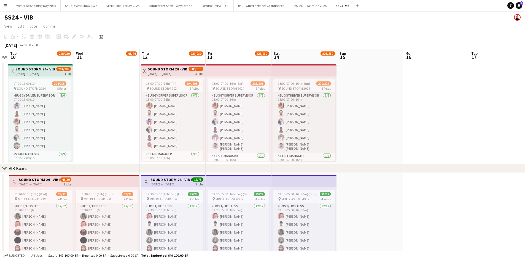
click at [5, 5] on app-icon "Menu" at bounding box center [5, 5] width 4 height 4
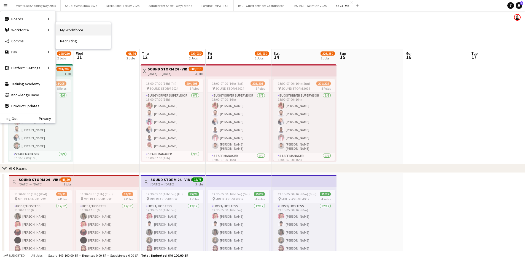
click at [68, 29] on link "My Workforce" at bounding box center [83, 30] width 55 height 11
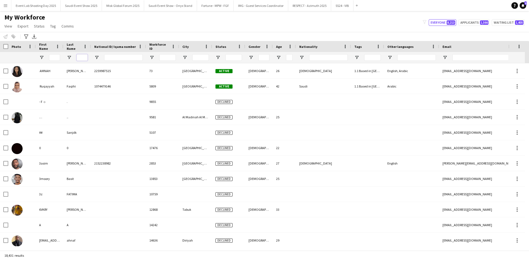
click at [79, 58] on input "Last Name Filter Input" at bounding box center [82, 57] width 11 height 7
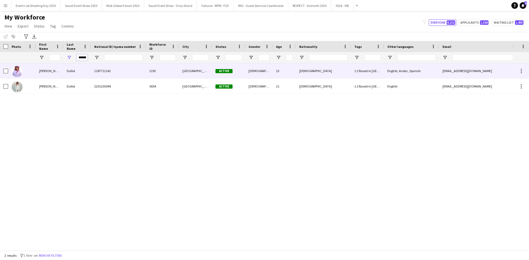
type input "******"
click at [66, 74] on div "Dallol" at bounding box center [77, 70] width 28 height 15
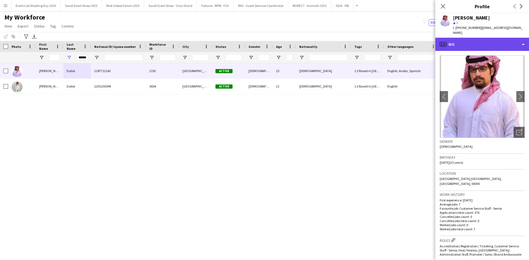
click at [477, 41] on div "profile Bio" at bounding box center [482, 44] width 94 height 13
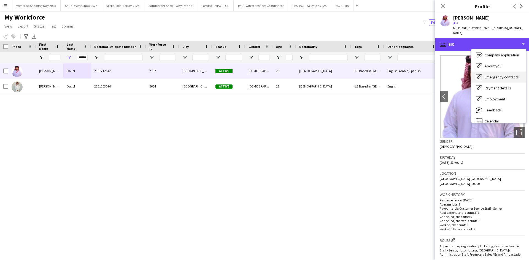
scroll to position [19, 0]
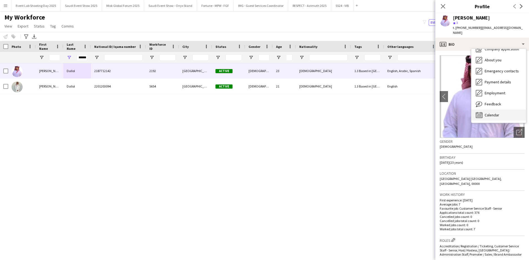
click at [490, 113] on span "Calendar" at bounding box center [491, 115] width 15 height 5
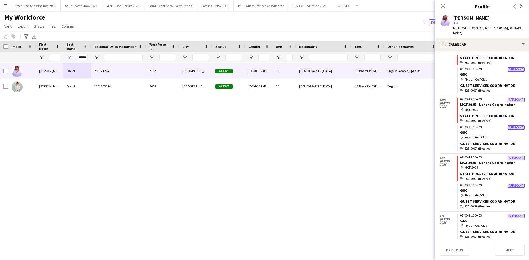
scroll to position [1068, 0]
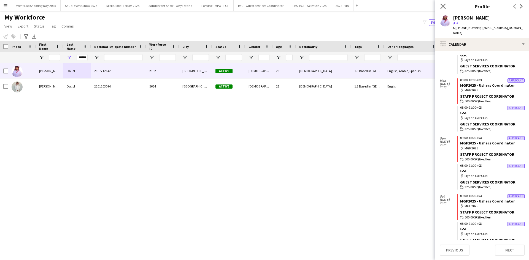
click at [442, 9] on icon "Close pop-in" at bounding box center [442, 6] width 5 height 5
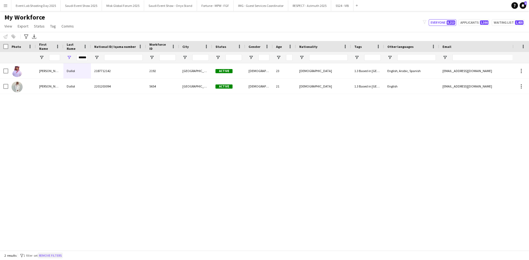
click at [63, 253] on button "Remove filters" at bounding box center [50, 256] width 25 height 6
